Goal: Task Accomplishment & Management: Manage account settings

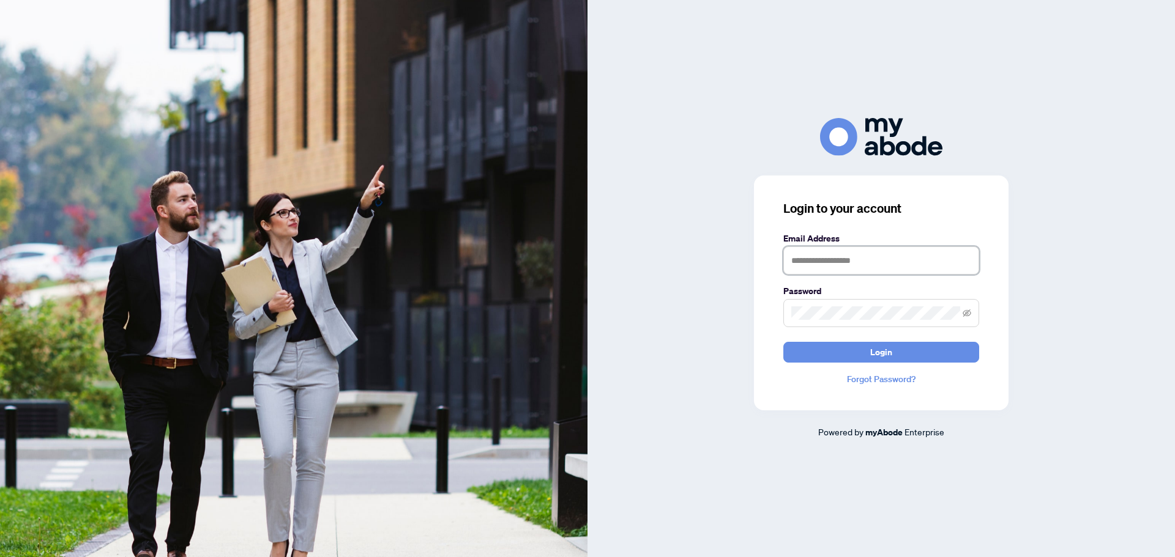
type input "**********"
click at [892, 354] on span "Login" at bounding box center [881, 353] width 22 height 20
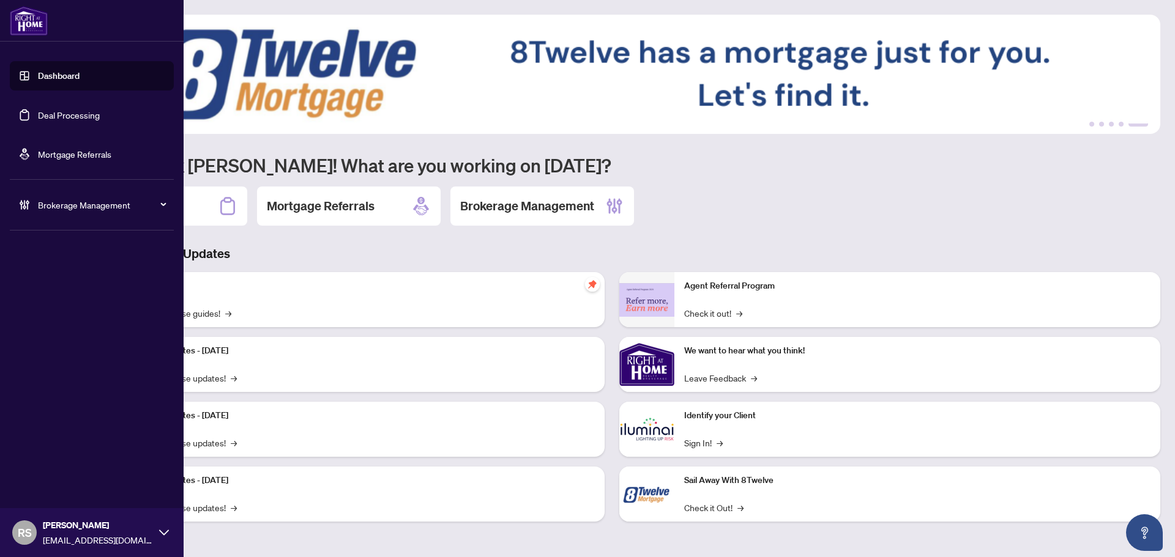
click at [73, 204] on span "Brokerage Management" at bounding box center [101, 204] width 127 height 13
click at [58, 295] on link "Manage Agents" at bounding box center [56, 293] width 61 height 11
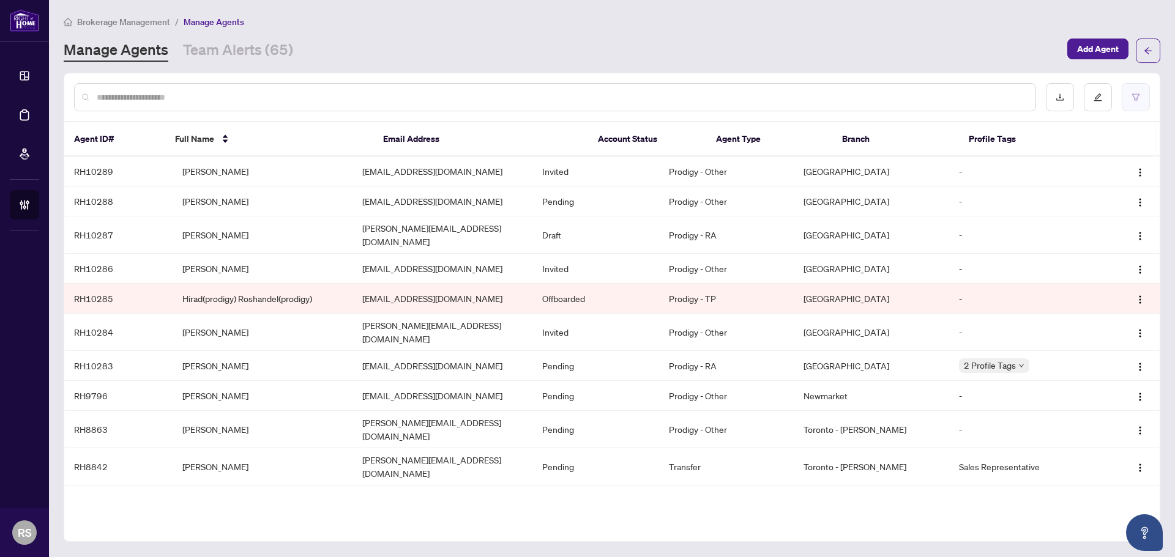
click at [1137, 102] on button "button" at bounding box center [1136, 97] width 28 height 28
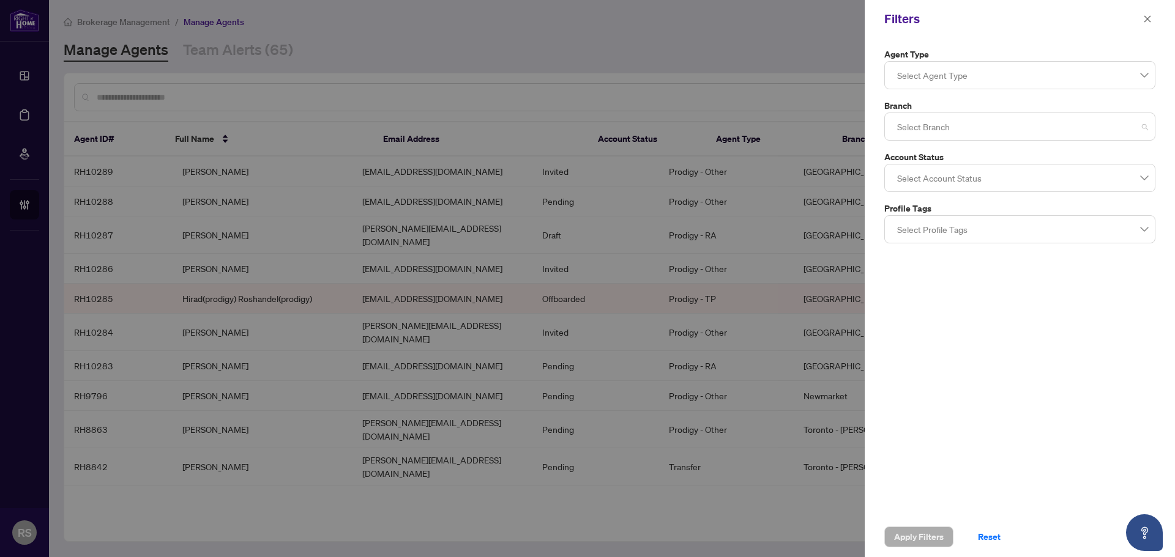
click at [942, 127] on div at bounding box center [1019, 127] width 255 height 22
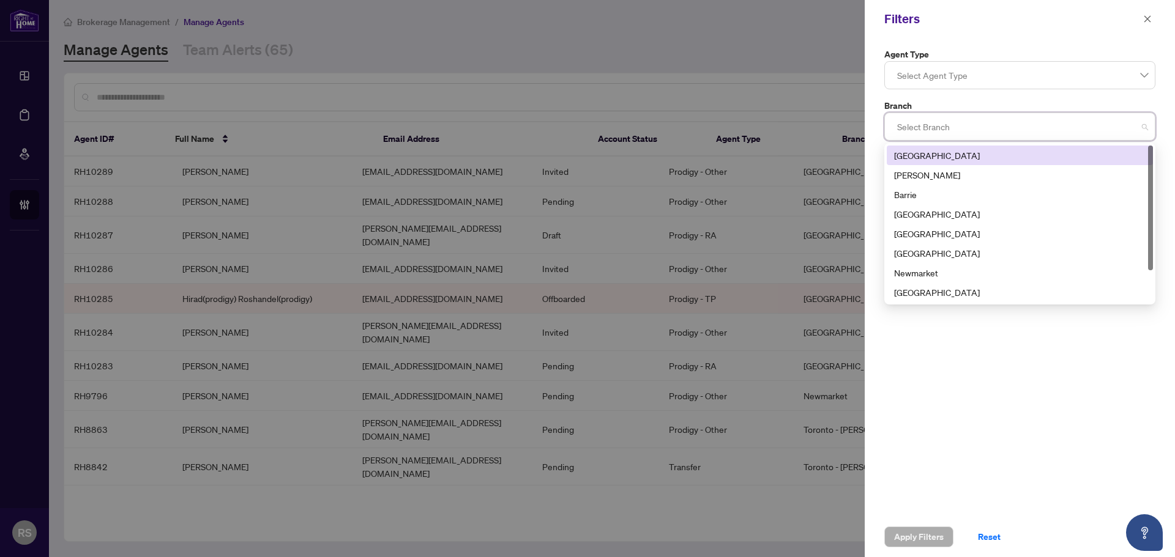
click at [934, 156] on div "[GEOGRAPHIC_DATA]" at bounding box center [1019, 155] width 251 height 13
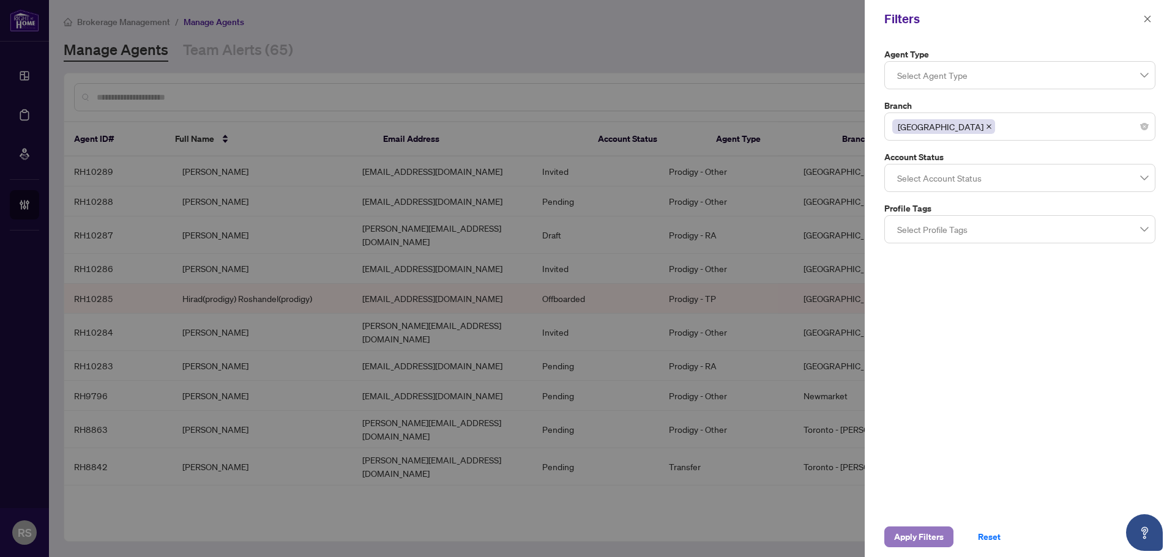
click at [912, 540] on span "Apply Filters" at bounding box center [919, 537] width 50 height 20
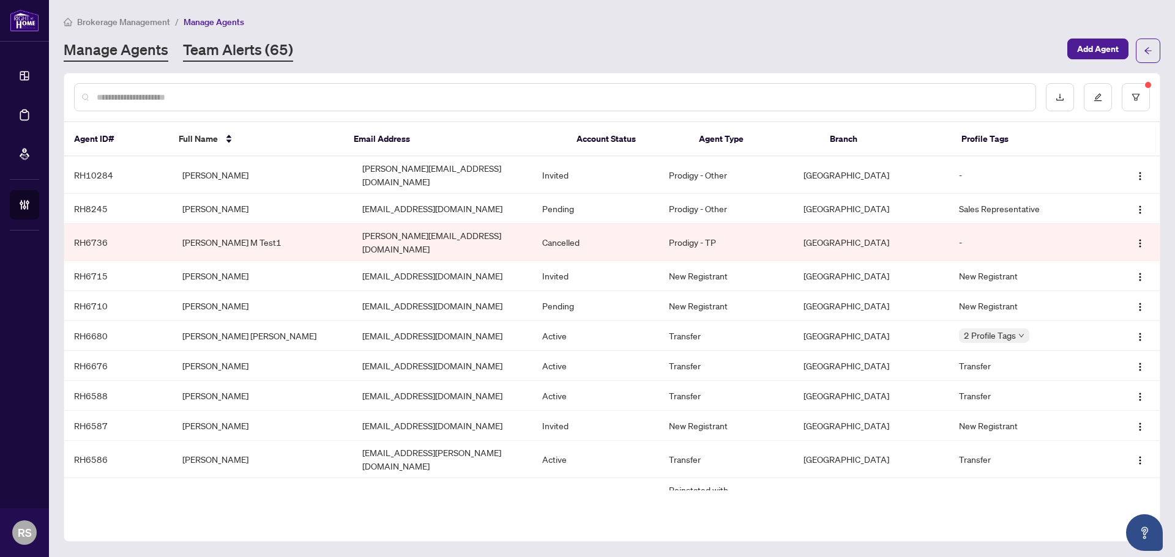
click at [212, 50] on link "Team Alerts (65)" at bounding box center [238, 51] width 110 height 22
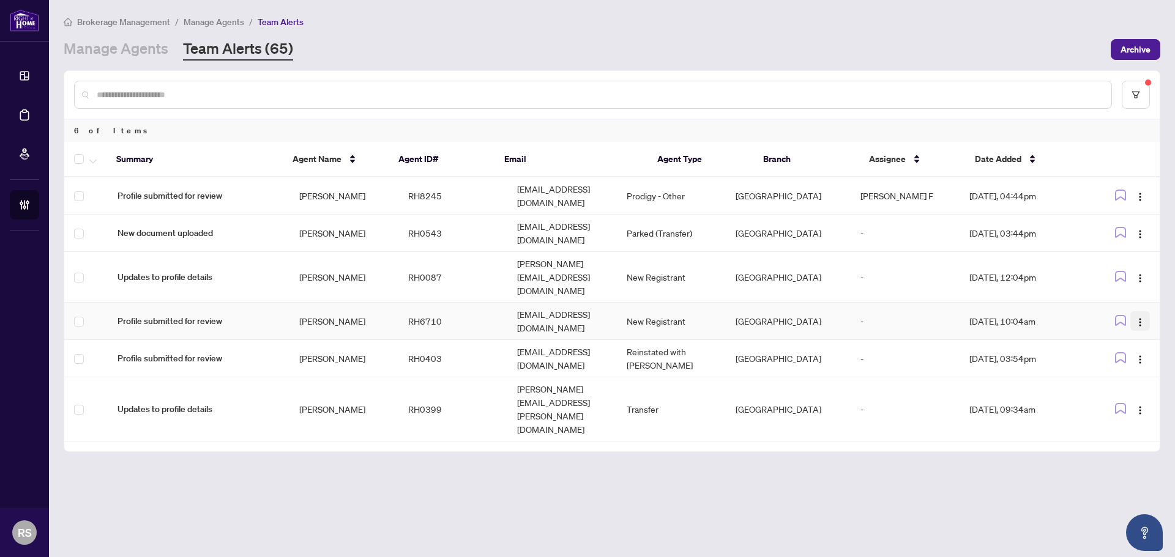
click at [1139, 318] on img "button" at bounding box center [1140, 323] width 10 height 10
click at [1128, 304] on span "Assign Myself" at bounding box center [1111, 305] width 57 height 13
click at [1142, 355] on img "button" at bounding box center [1140, 360] width 10 height 10
click at [1120, 336] on span "Assign Myself" at bounding box center [1111, 335] width 57 height 13
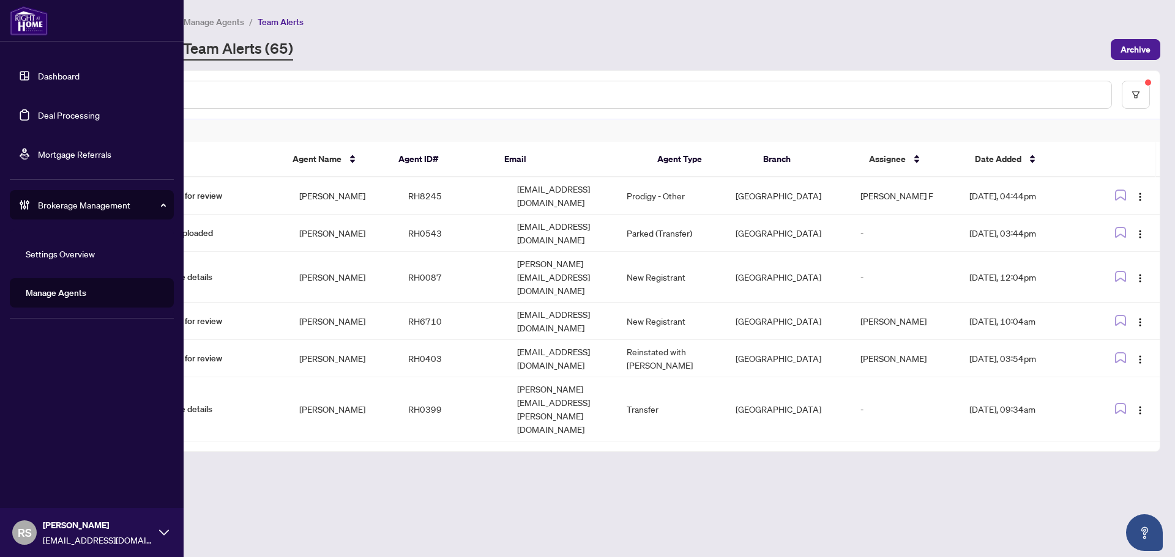
click at [61, 74] on link "Dashboard" at bounding box center [59, 75] width 42 height 11
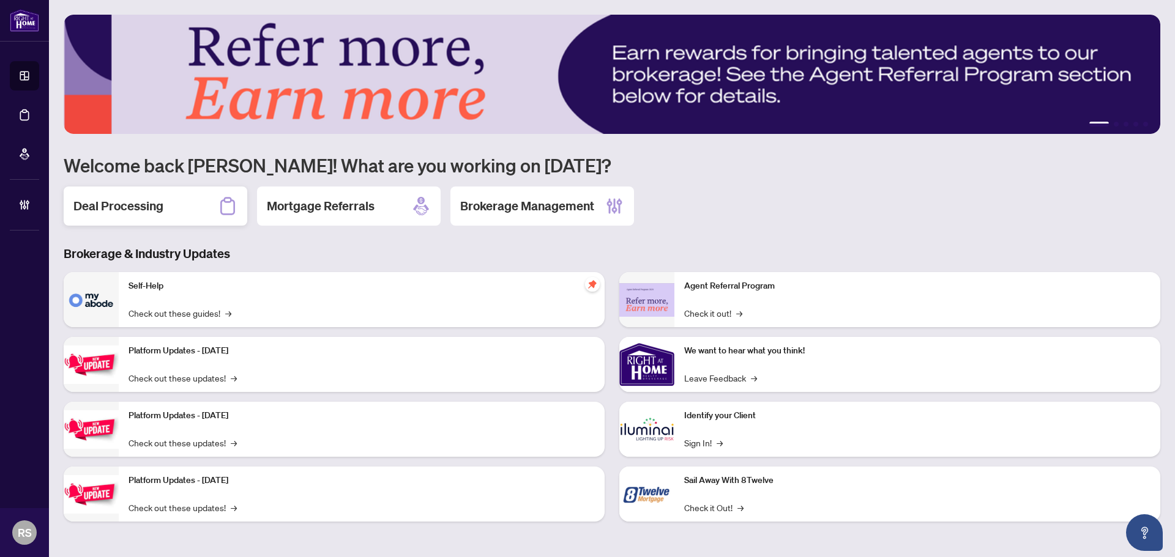
click at [116, 204] on h2 "Deal Processing" at bounding box center [118, 206] width 90 height 17
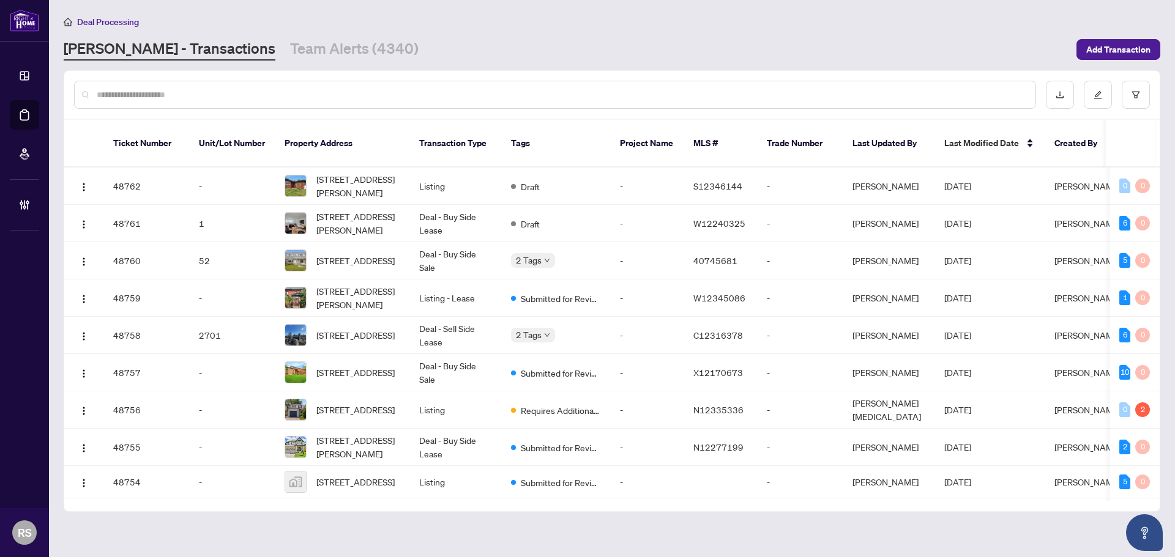
click at [231, 94] on input "text" at bounding box center [561, 94] width 929 height 13
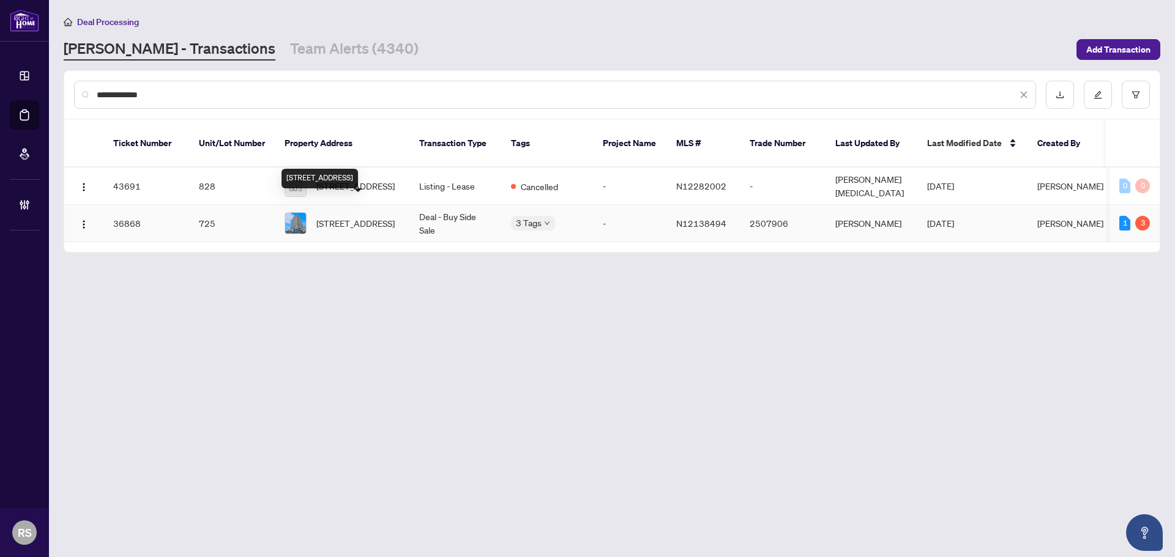
type input "**********"
click at [356, 217] on span "[STREET_ADDRESS]" at bounding box center [355, 223] width 78 height 13
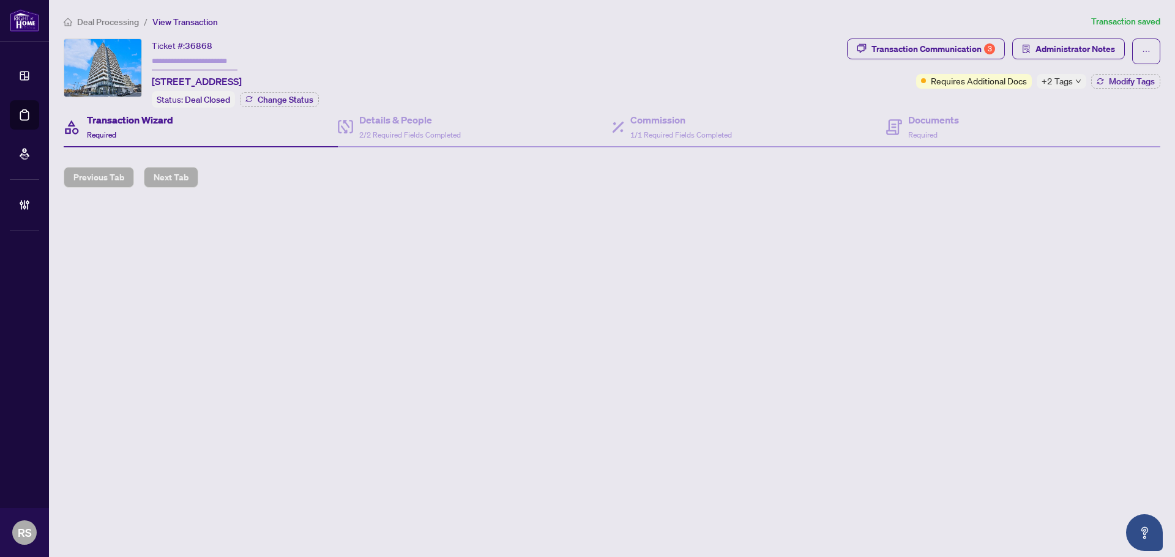
type input "*******"
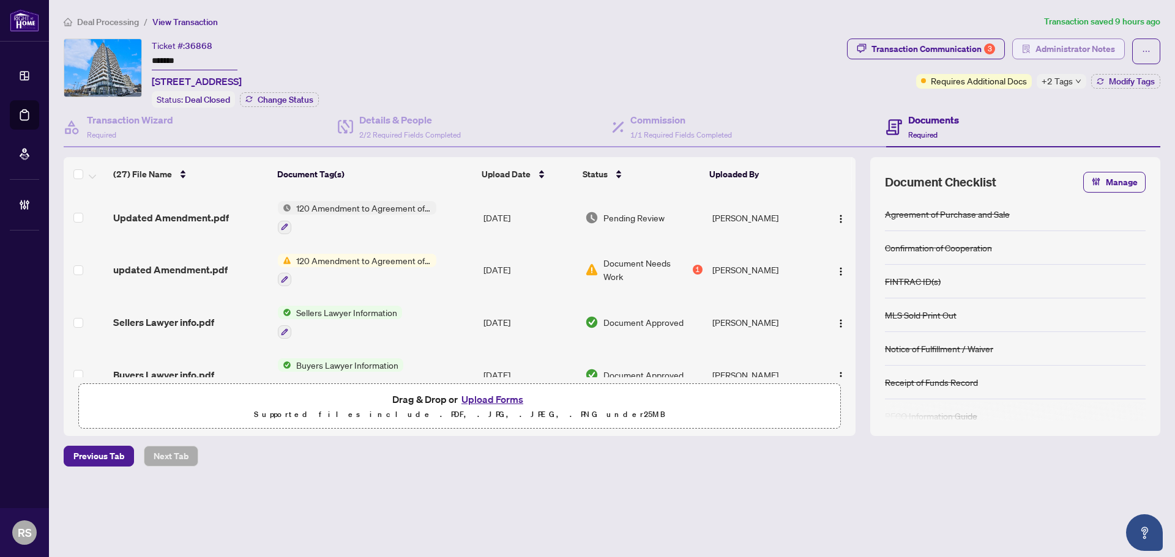
click at [1060, 48] on span "Administrator Notes" at bounding box center [1075, 49] width 80 height 20
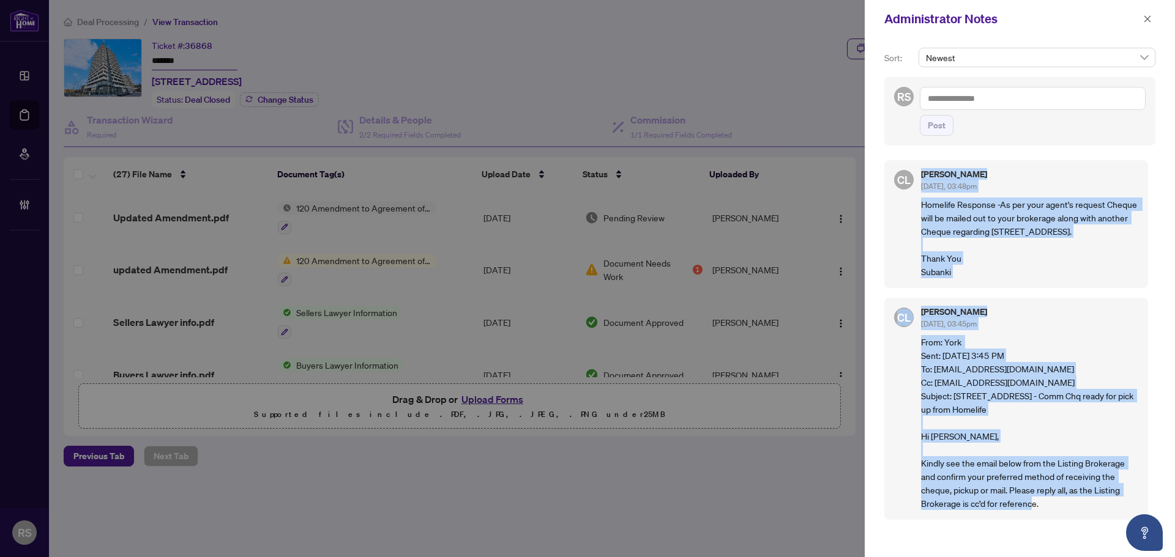
scroll to position [13, 0]
drag, startPoint x: 920, startPoint y: 162, endPoint x: 1059, endPoint y: 527, distance: 390.2
click at [1071, 537] on div "CL [PERSON_NAME] [DATE], 03:48pm Homelife Response -As per your agent's request…" at bounding box center [1019, 349] width 271 height 393
copy div "[PERSON_NAME] [DATE], 03:48pm Homelife Response -As per your agent's request Ch…"
click at [1153, 20] on button "button" at bounding box center [1147, 19] width 16 height 15
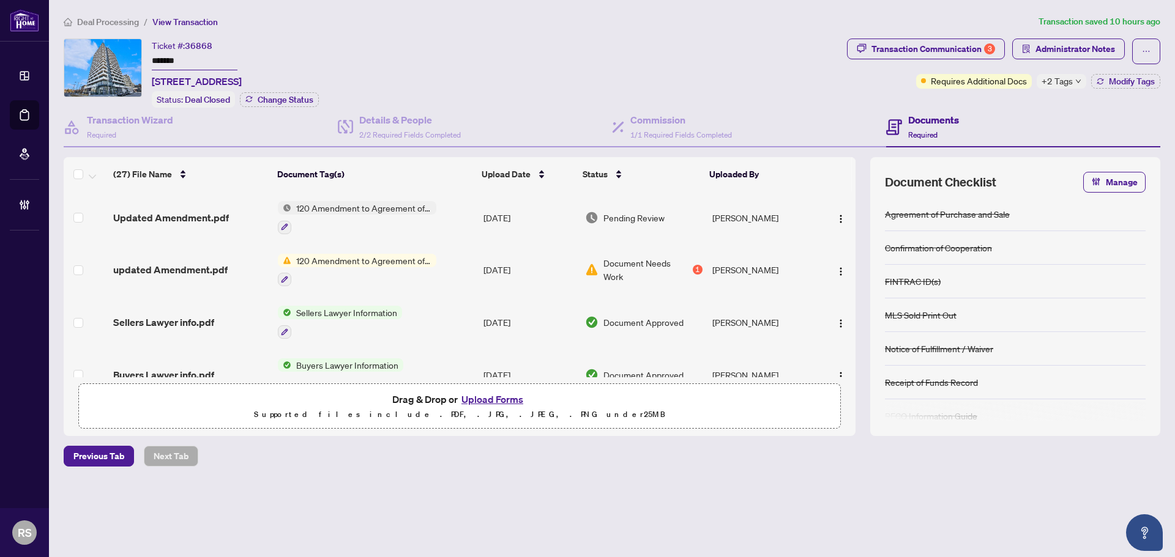
click at [1060, 482] on div "Deal Processing / View Transaction Transaction saved 10 hours ago Ticket #: 368…" at bounding box center [612, 262] width 1106 height 495
click at [972, 44] on div "Transaction Communication 3" at bounding box center [933, 49] width 124 height 20
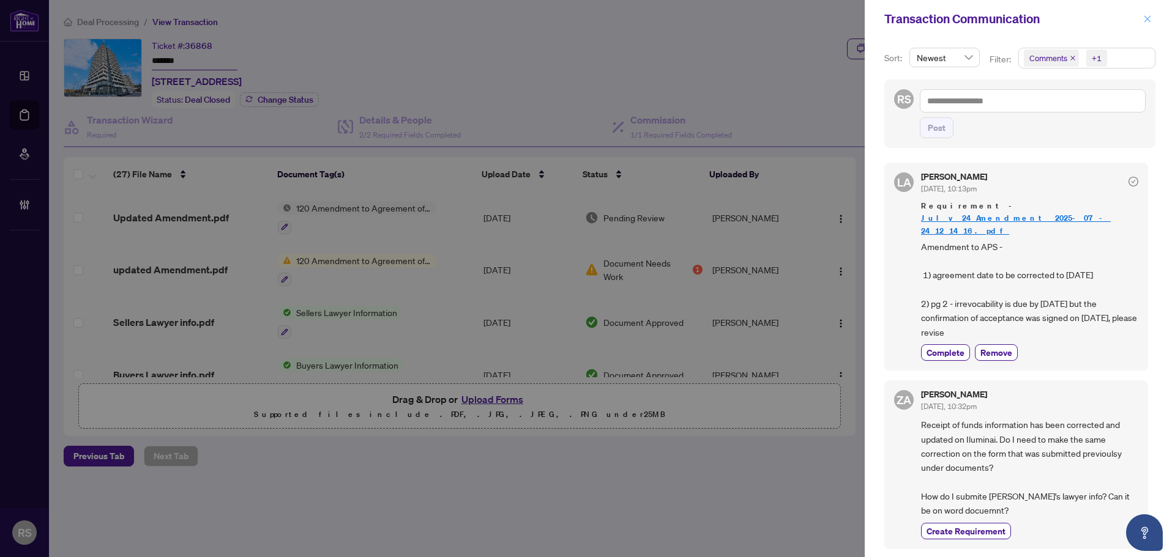
click at [1149, 19] on icon "close" at bounding box center [1147, 19] width 9 height 9
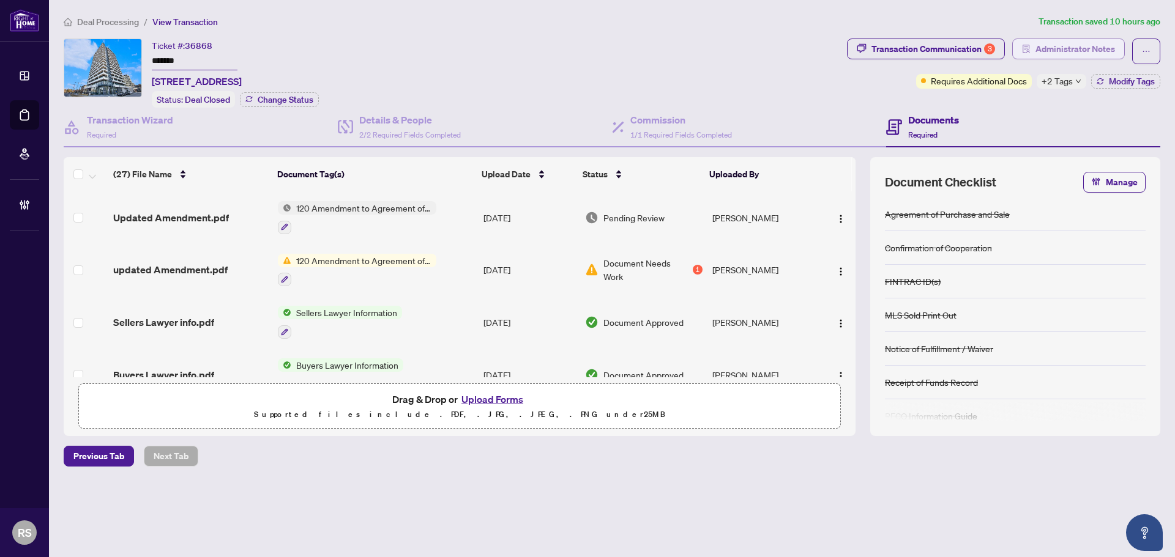
click at [1053, 48] on span "Administrator Notes" at bounding box center [1075, 49] width 80 height 20
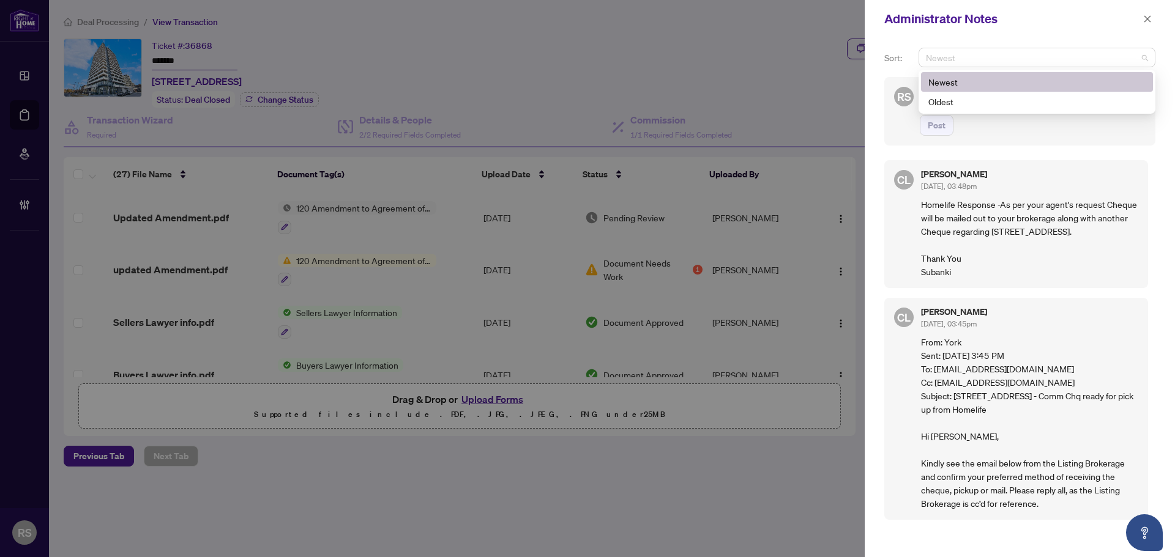
click at [1145, 59] on span "Newest" at bounding box center [1037, 57] width 222 height 18
click at [987, 73] on div "Newest" at bounding box center [1037, 82] width 232 height 20
click at [1153, 20] on button "button" at bounding box center [1147, 19] width 16 height 15
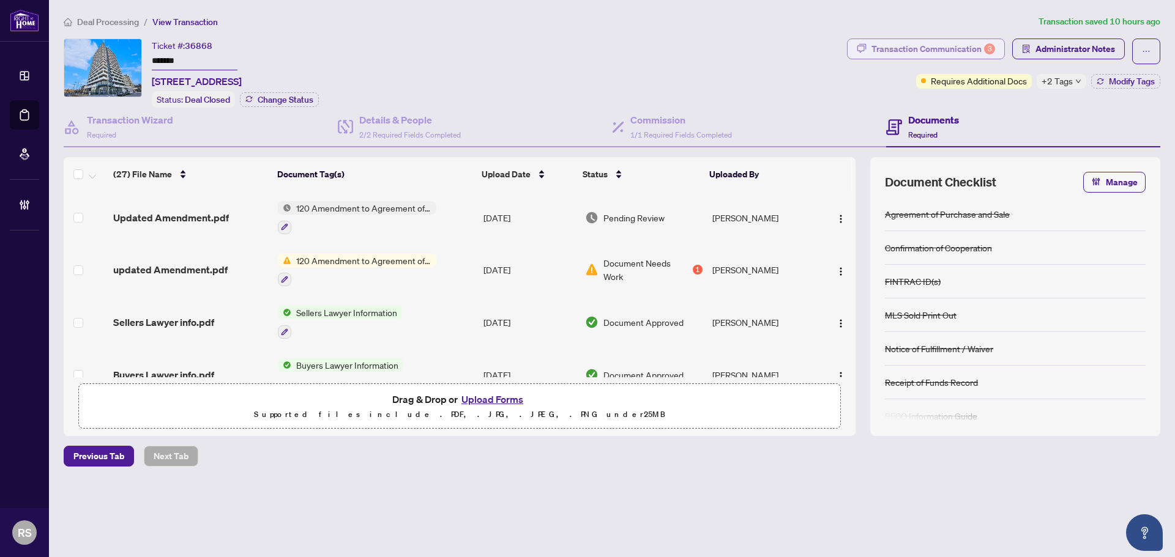
click at [948, 50] on div "Transaction Communication 3" at bounding box center [933, 49] width 124 height 20
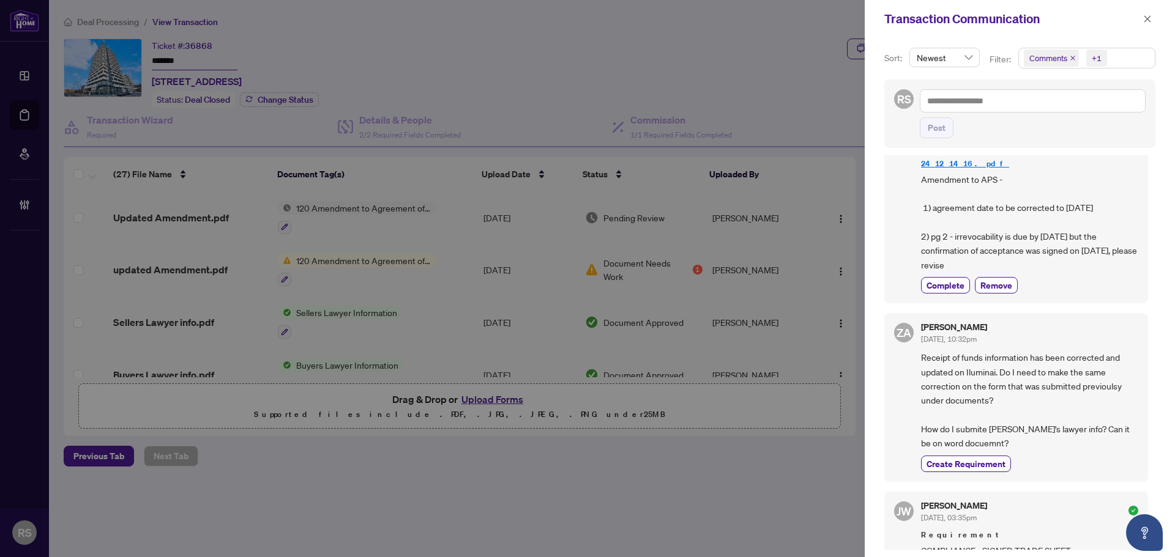
scroll to position [0, 0]
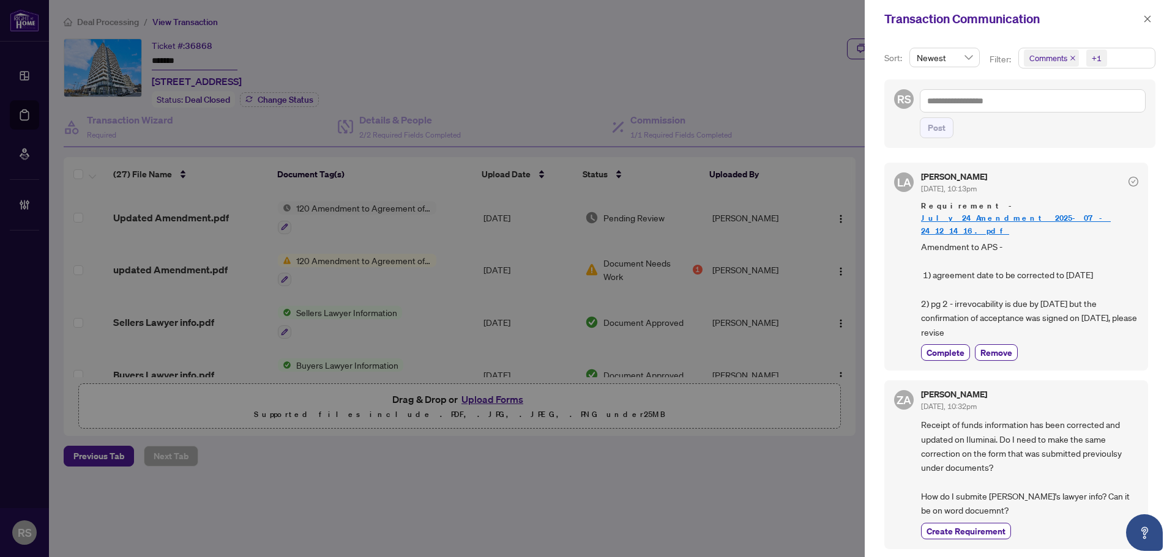
click at [276, 21] on div at bounding box center [587, 278] width 1175 height 557
click at [1149, 20] on icon "close" at bounding box center [1147, 19] width 9 height 9
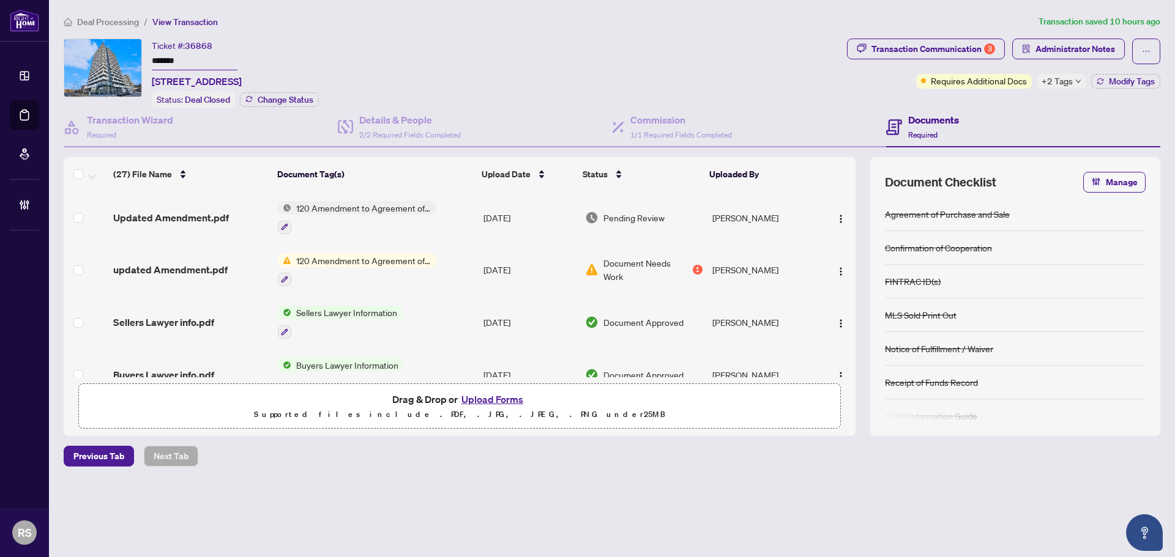
click at [105, 20] on span "Deal Processing" at bounding box center [108, 22] width 62 height 11
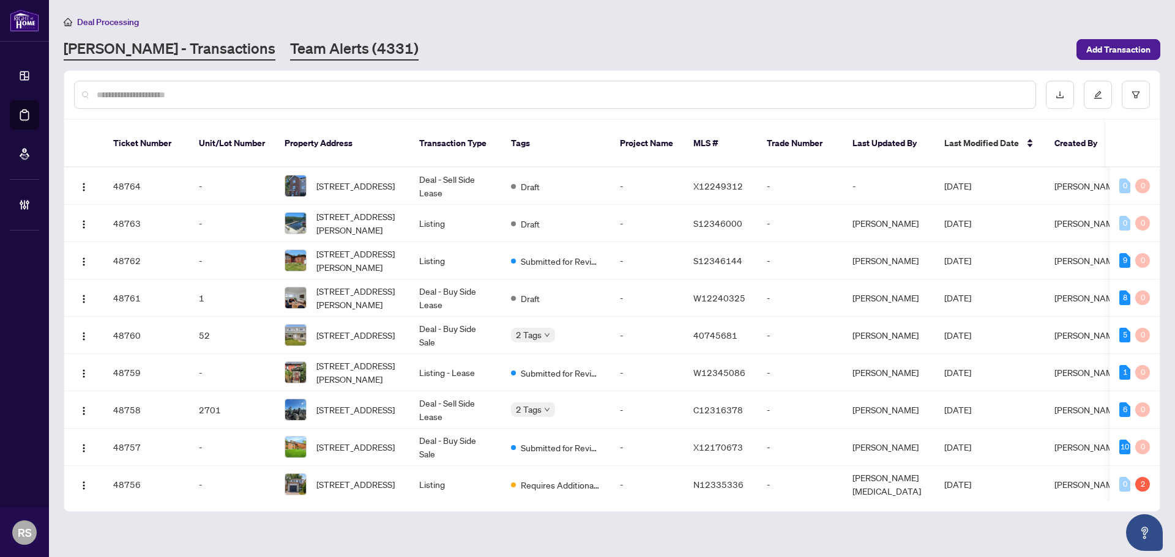
click at [290, 52] on link "Team Alerts (4331)" at bounding box center [354, 50] width 128 height 22
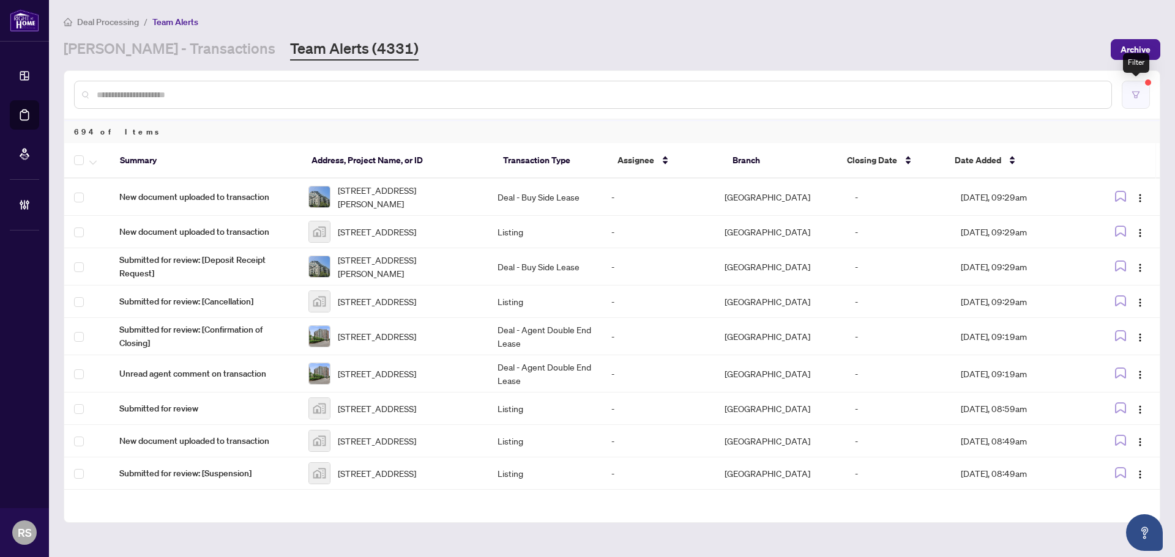
click at [1134, 94] on icon "filter" at bounding box center [1135, 94] width 7 height 7
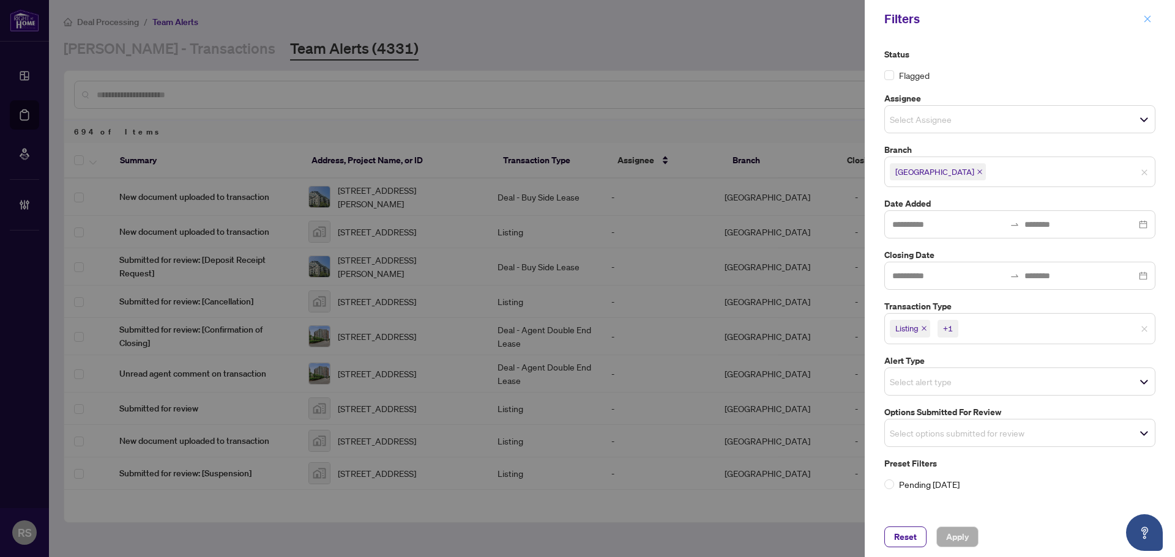
click at [1149, 20] on icon "close" at bounding box center [1147, 19] width 9 height 9
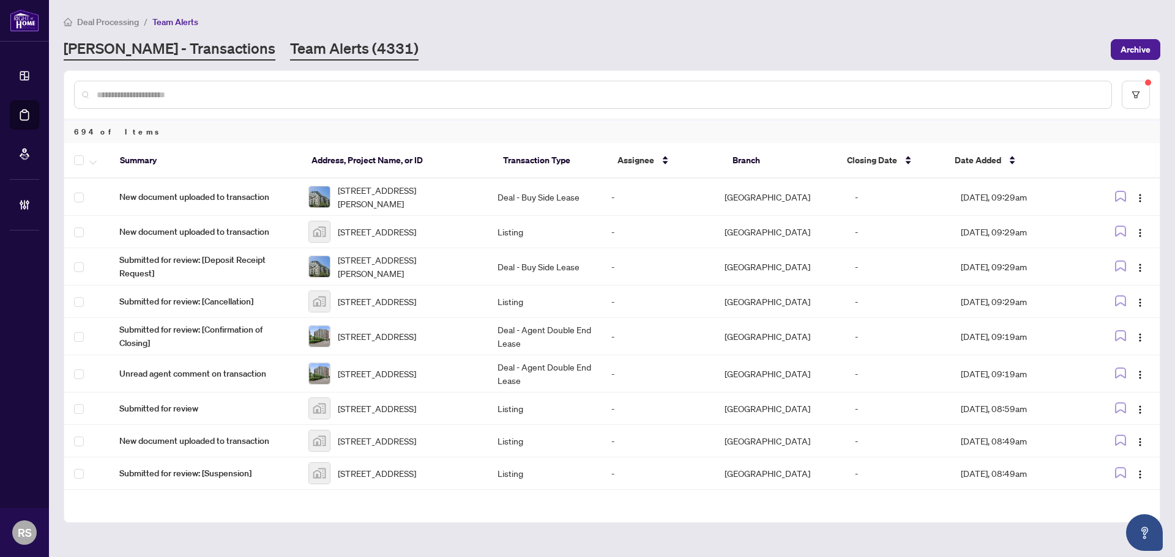
click at [159, 50] on link "[PERSON_NAME] - Transactions" at bounding box center [170, 50] width 212 height 22
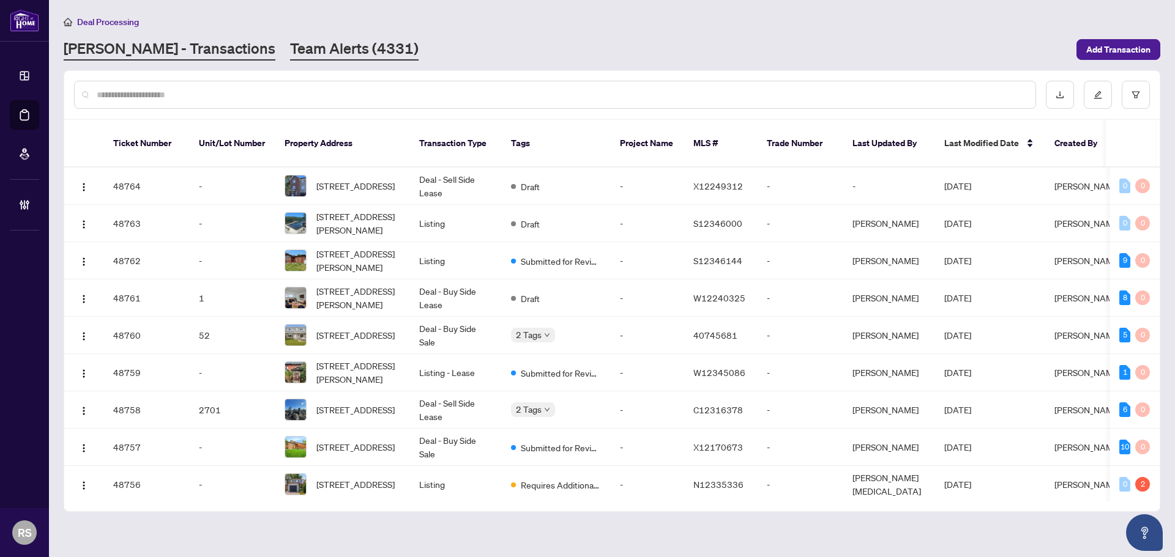
click at [290, 49] on link "Team Alerts (4331)" at bounding box center [354, 50] width 128 height 22
